Goal: Information Seeking & Learning: Check status

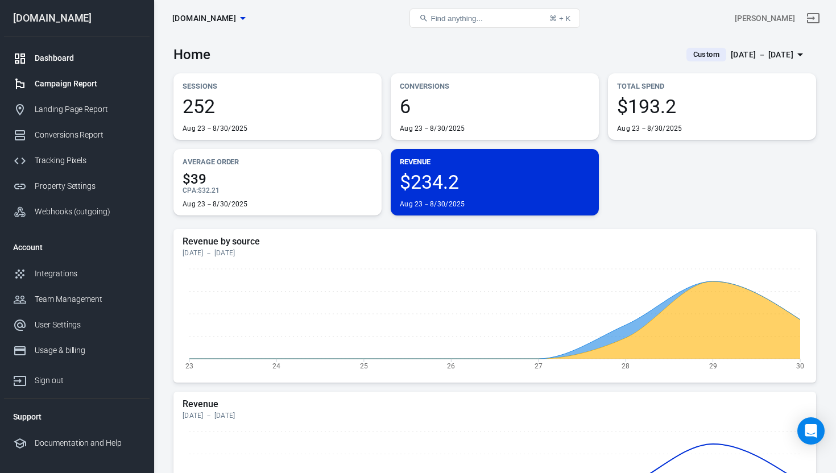
click at [61, 86] on div "Campaign Report" at bounding box center [88, 84] width 106 height 12
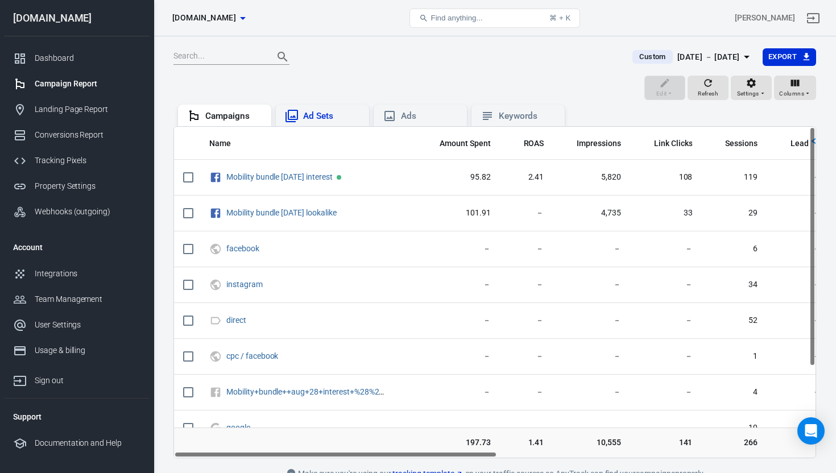
click at [319, 118] on div "Ad Sets" at bounding box center [331, 116] width 57 height 12
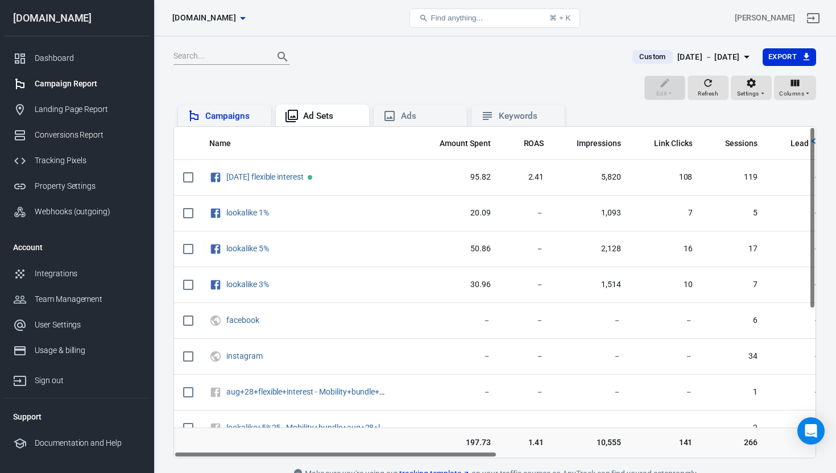
click at [234, 116] on div "Campaigns" at bounding box center [233, 116] width 57 height 12
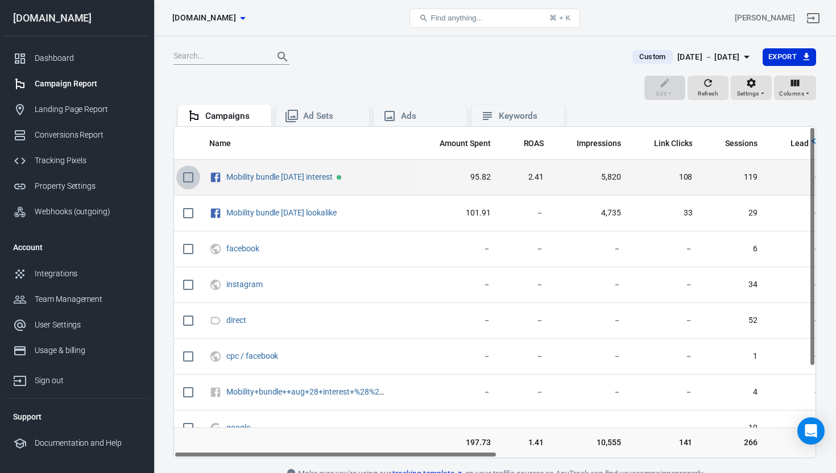
click at [188, 178] on input "scrollable content" at bounding box center [188, 177] width 24 height 24
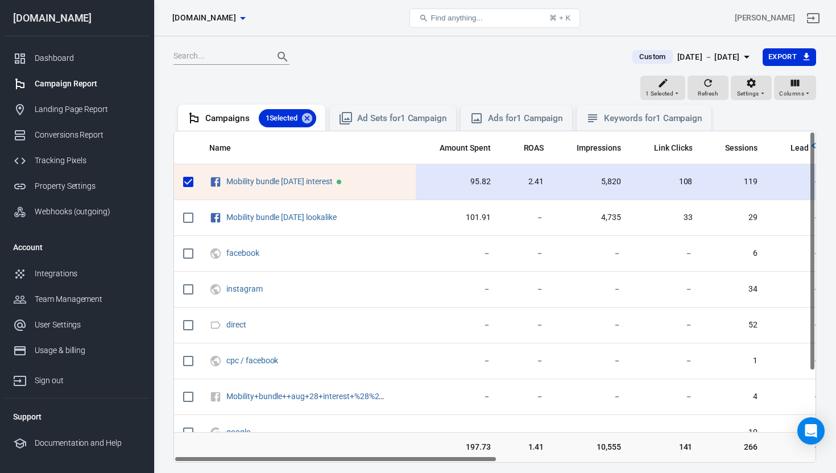
click at [188, 182] on input "scrollable content" at bounding box center [188, 182] width 24 height 24
checkbox input "false"
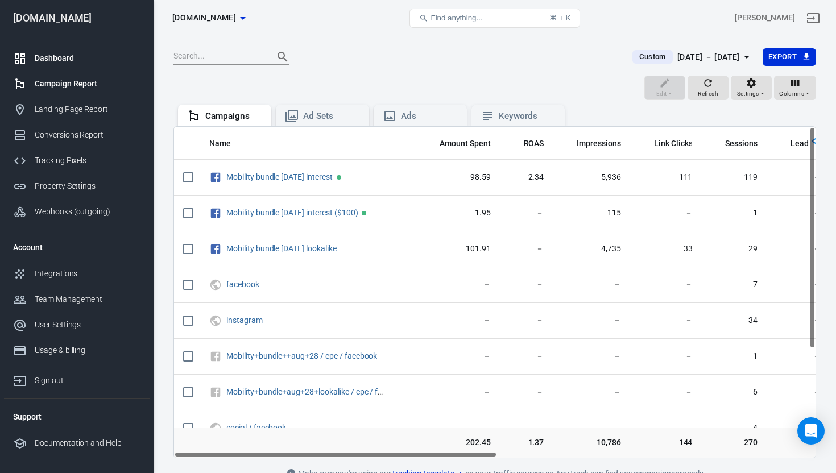
click at [70, 61] on div "Dashboard" at bounding box center [88, 58] width 106 height 12
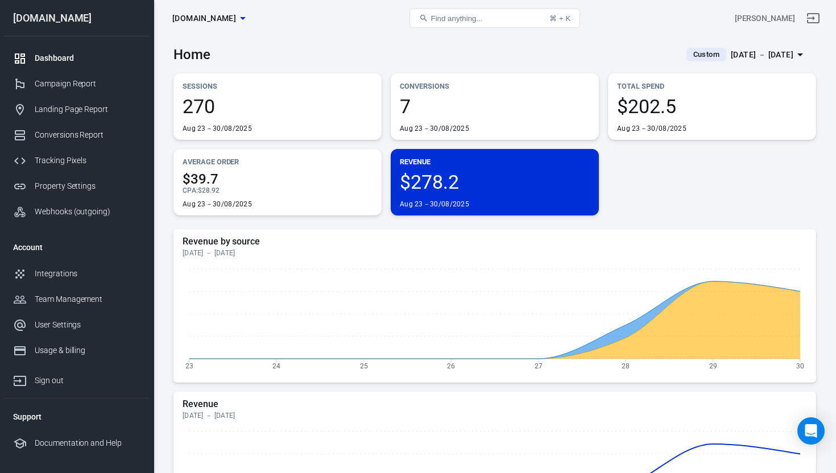
click at [52, 59] on div "Dashboard" at bounding box center [88, 58] width 106 height 12
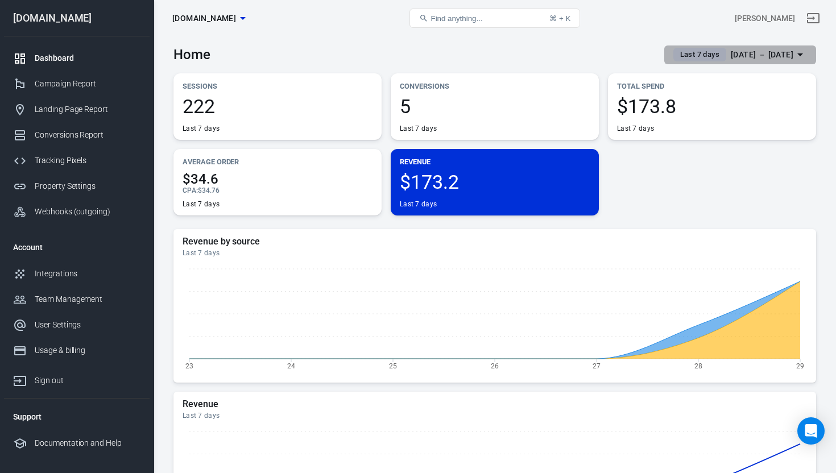
click at [780, 55] on div "Aug 23 － Aug 29, 2025" at bounding box center [761, 55] width 63 height 14
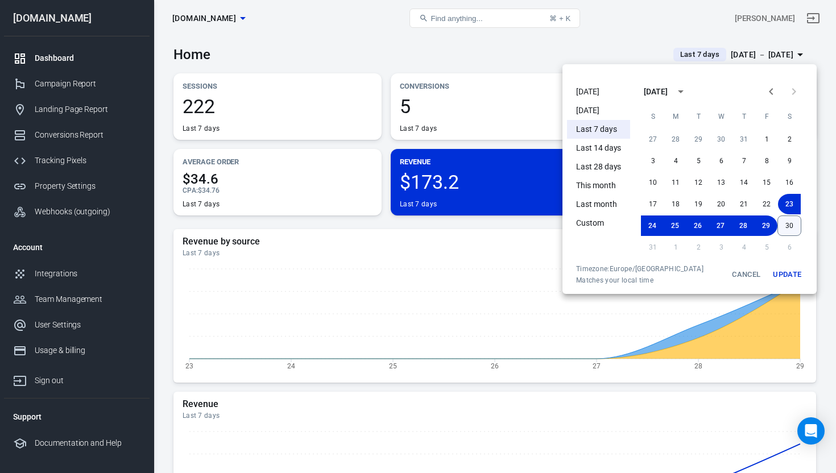
click at [792, 223] on button "30" at bounding box center [789, 225] width 24 height 20
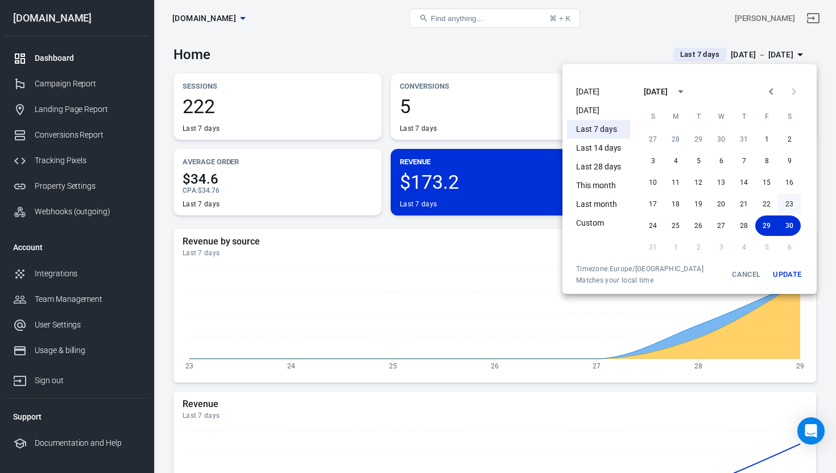
click at [788, 205] on button "23" at bounding box center [789, 204] width 23 height 20
click at [786, 279] on button "Update" at bounding box center [786, 274] width 36 height 20
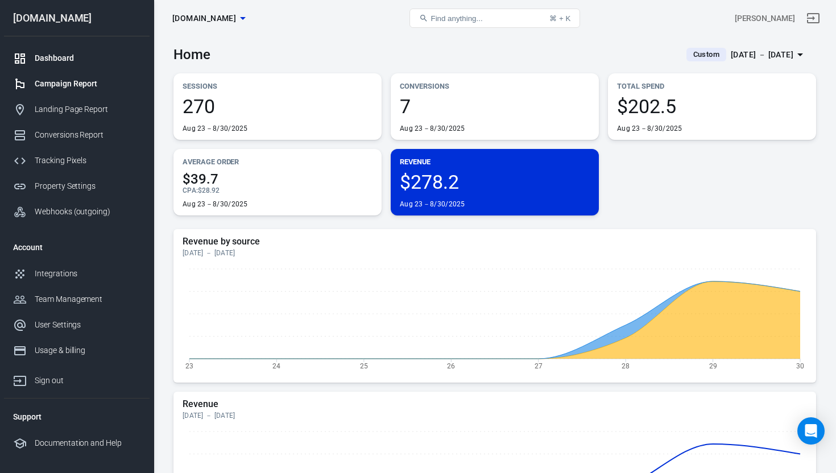
click at [39, 84] on div "Campaign Report" at bounding box center [88, 84] width 106 height 12
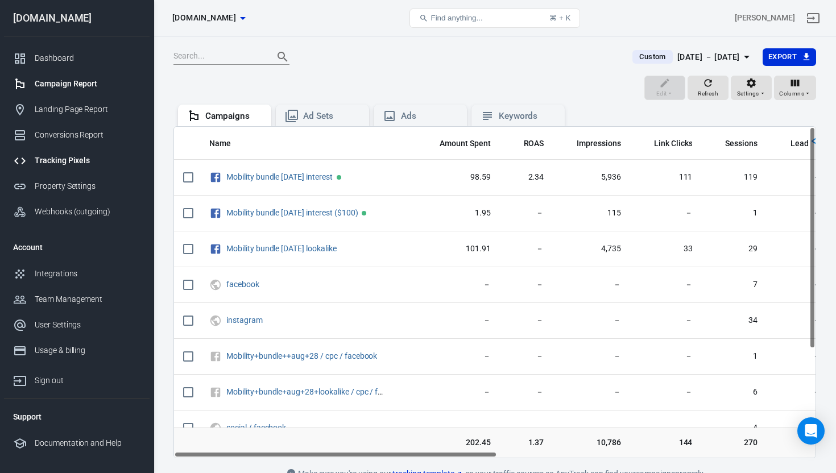
click at [67, 164] on div "Tracking Pixels" at bounding box center [88, 161] width 106 height 12
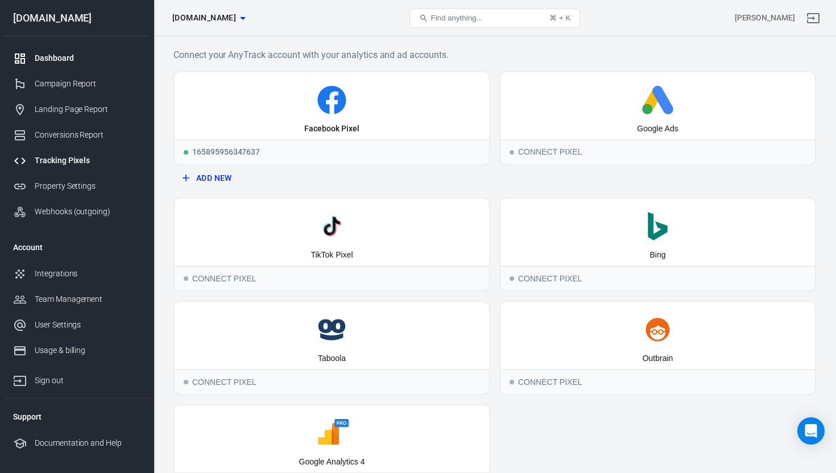
click at [56, 59] on div "Dashboard" at bounding box center [88, 58] width 106 height 12
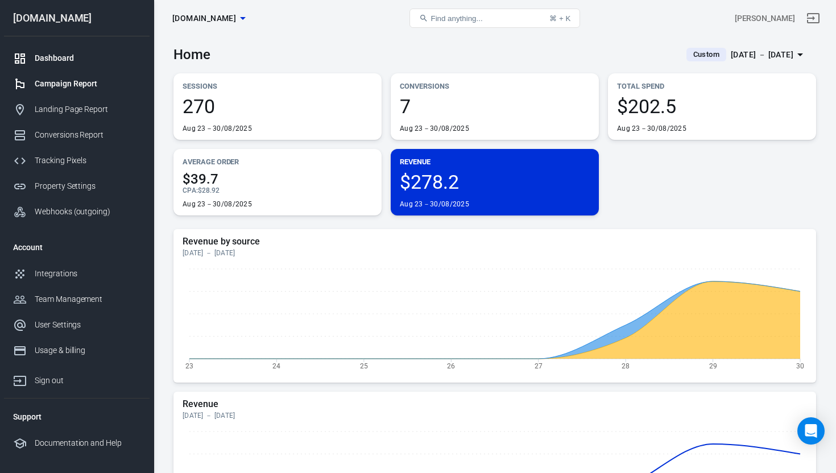
click at [68, 81] on div "Campaign Report" at bounding box center [88, 84] width 106 height 12
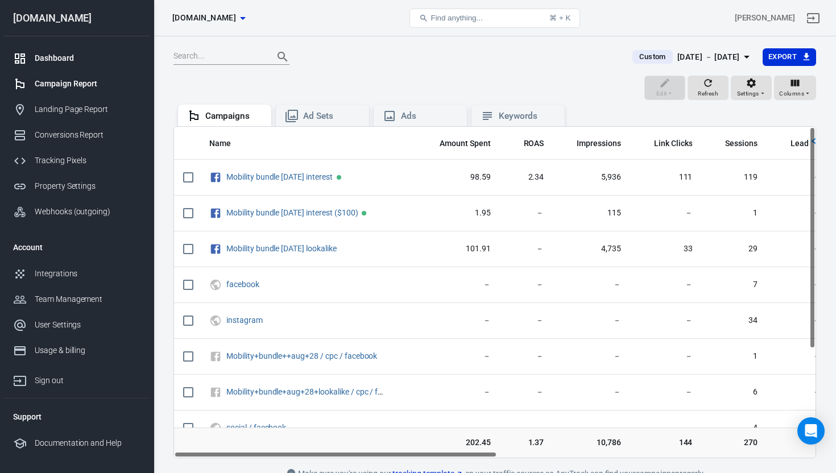
click at [52, 57] on div "Dashboard" at bounding box center [88, 58] width 106 height 12
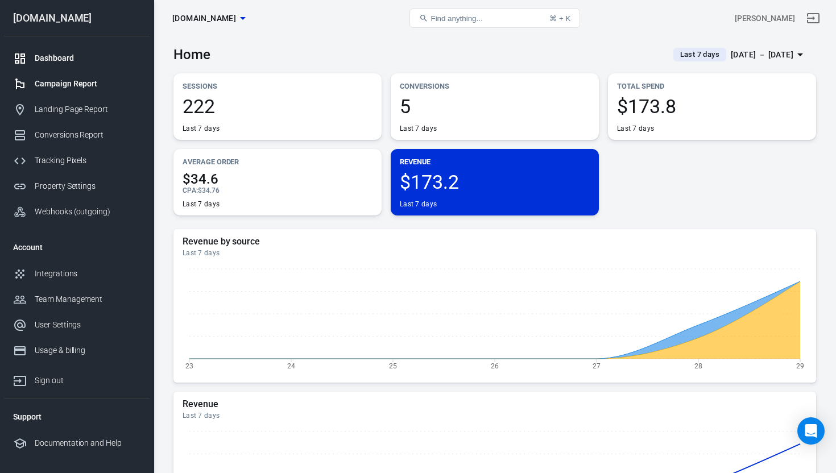
click at [84, 86] on div "Campaign Report" at bounding box center [88, 84] width 106 height 12
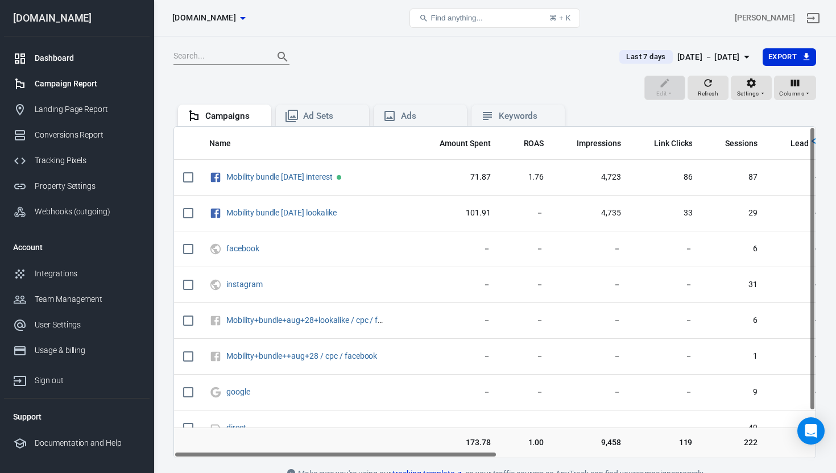
click at [67, 59] on div "Dashboard" at bounding box center [88, 58] width 106 height 12
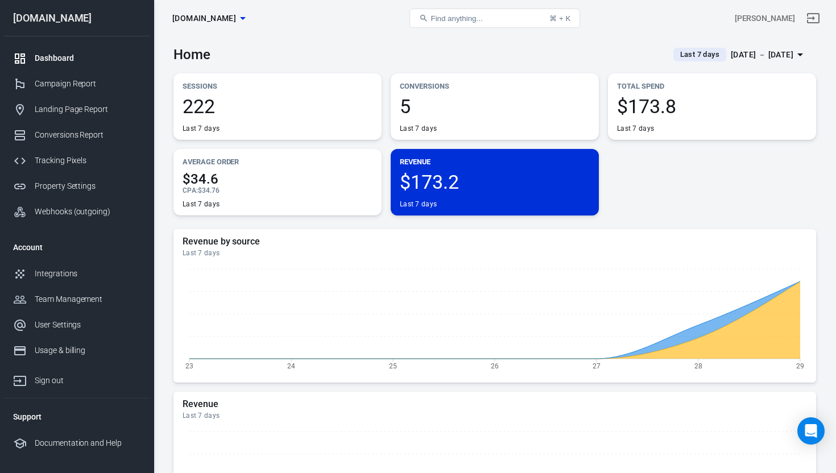
click at [788, 56] on div "Aug 23 － Aug 29, 2025" at bounding box center [761, 55] width 63 height 14
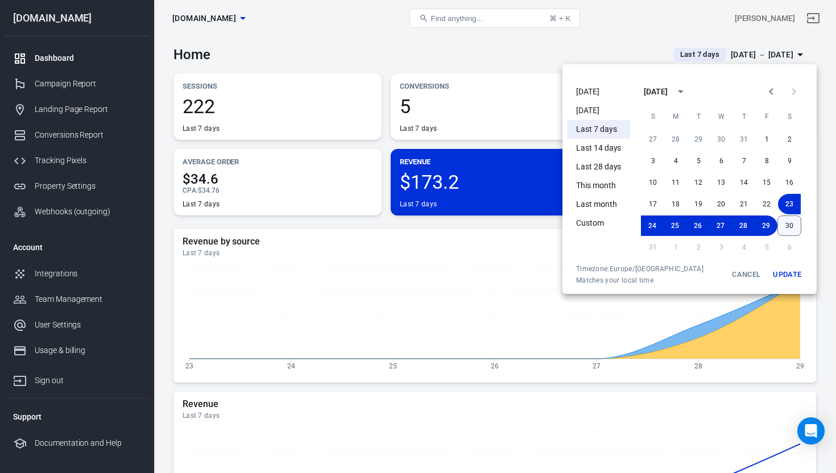
click at [786, 226] on button "30" at bounding box center [789, 225] width 24 height 20
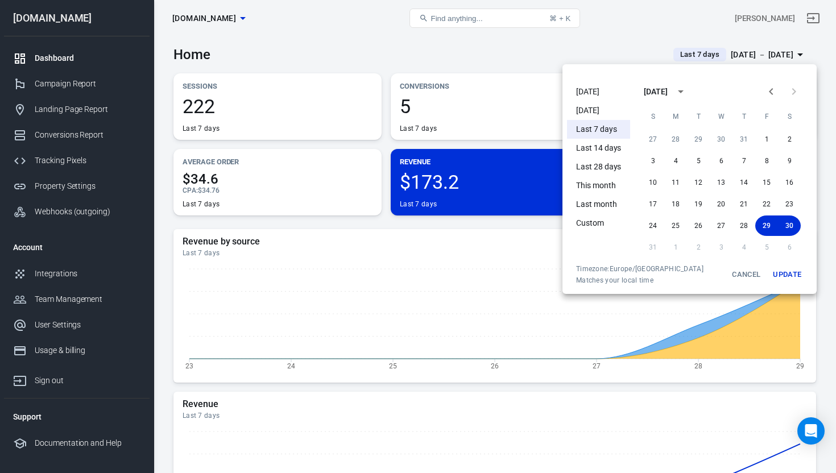
click at [790, 276] on button "Update" at bounding box center [786, 274] width 36 height 20
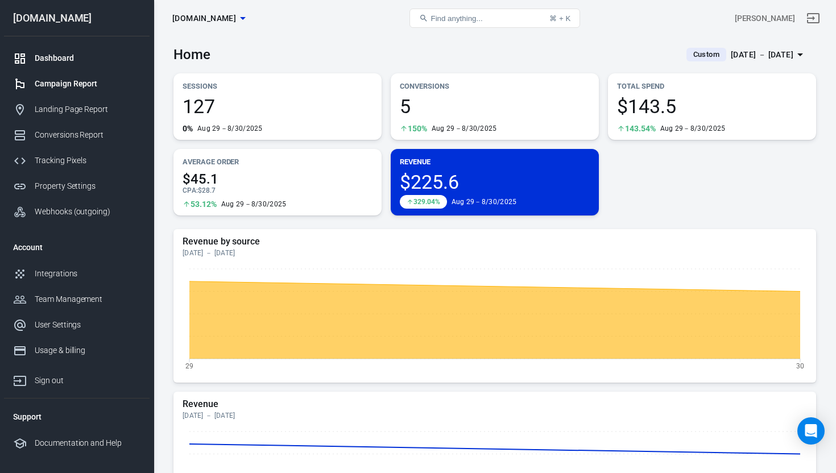
click at [53, 82] on div "Campaign Report" at bounding box center [88, 84] width 106 height 12
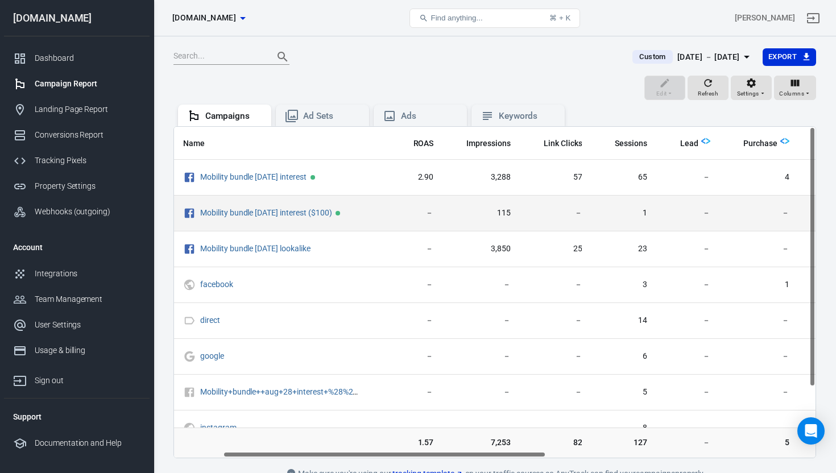
scroll to position [0, 111]
